Goal: Navigation & Orientation: Find specific page/section

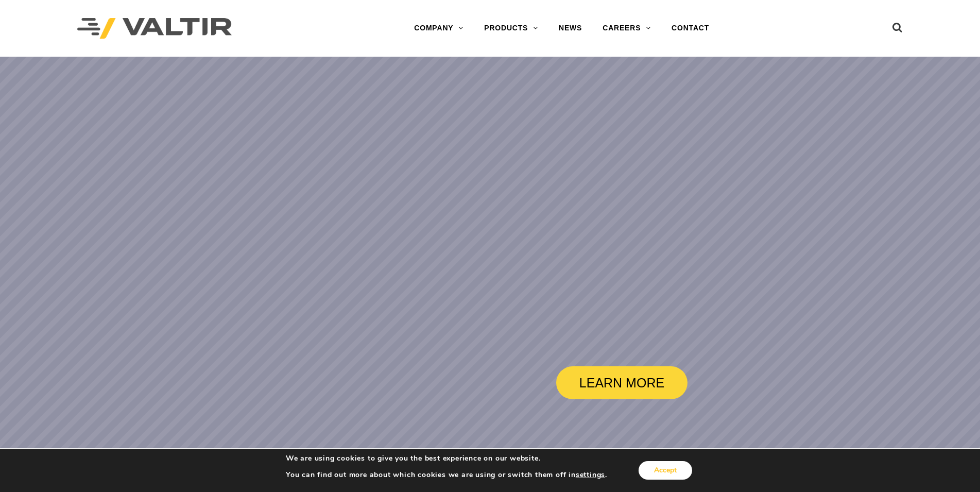
click at [663, 472] on button "Accept" at bounding box center [665, 470] width 54 height 19
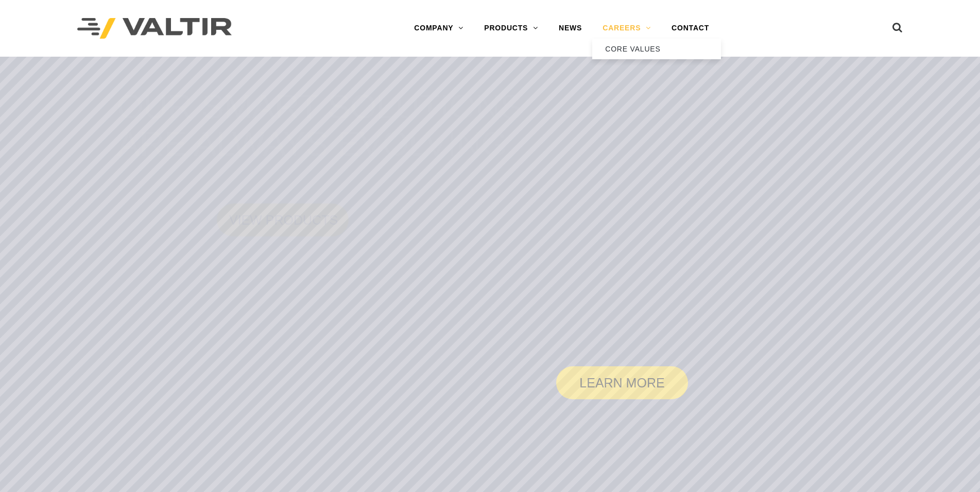
click at [647, 29] on link "CAREERS" at bounding box center [626, 28] width 69 height 21
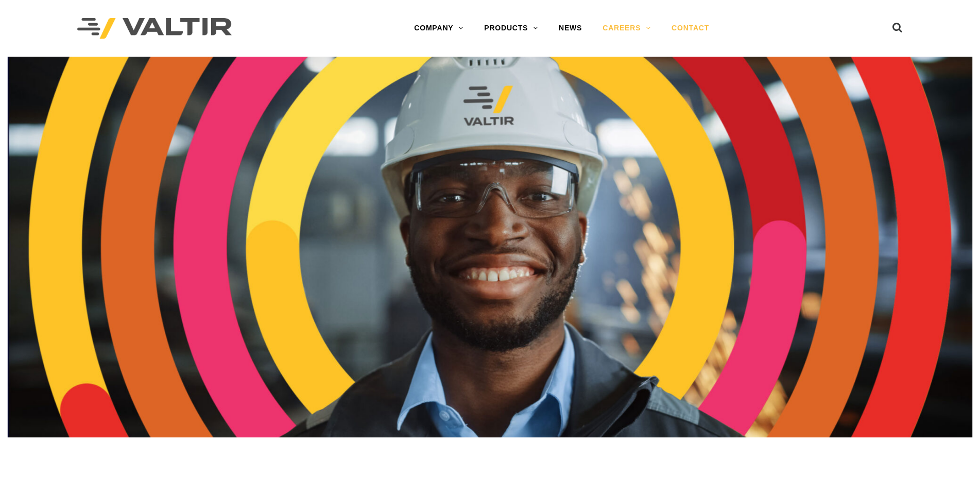
click at [683, 27] on link "CONTACT" at bounding box center [690, 28] width 58 height 21
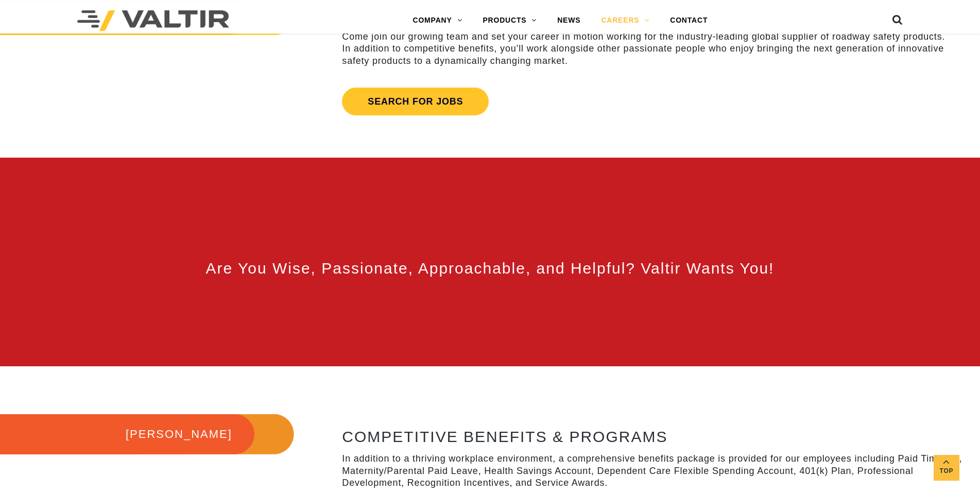
scroll to position [525, 0]
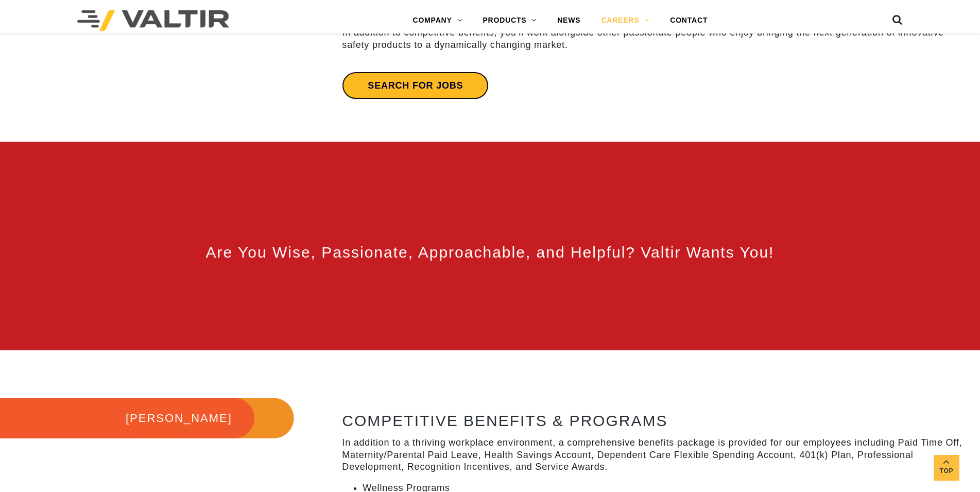
click at [453, 78] on link "Search for jobs" at bounding box center [415, 86] width 147 height 28
